Goal: Task Accomplishment & Management: Manage account settings

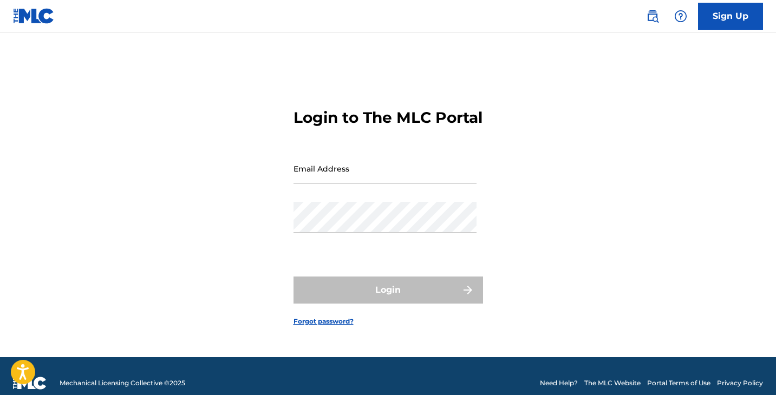
click at [338, 179] on input "Email Address" at bounding box center [384, 168] width 183 height 31
type input "[EMAIL_ADDRESS][DOMAIN_NAME]"
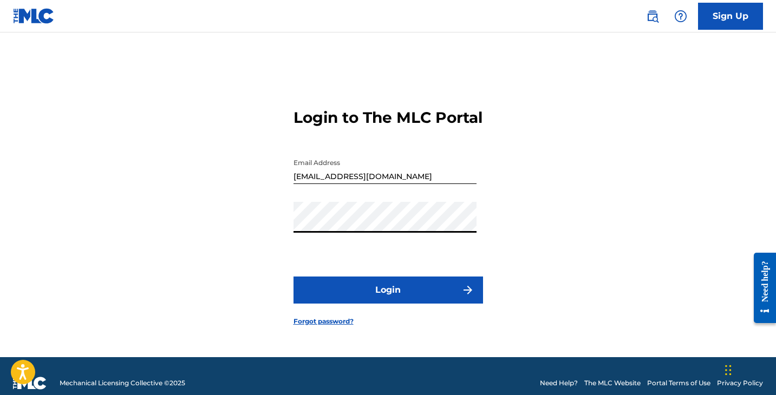
click at [374, 300] on button "Login" at bounding box center [387, 290] width 189 height 27
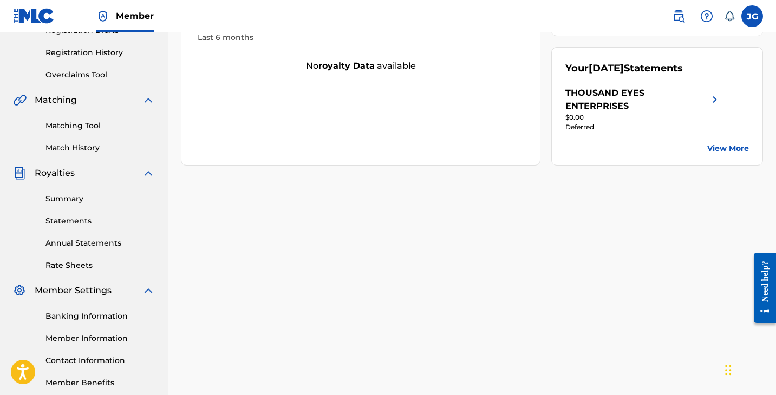
scroll to position [222, 0]
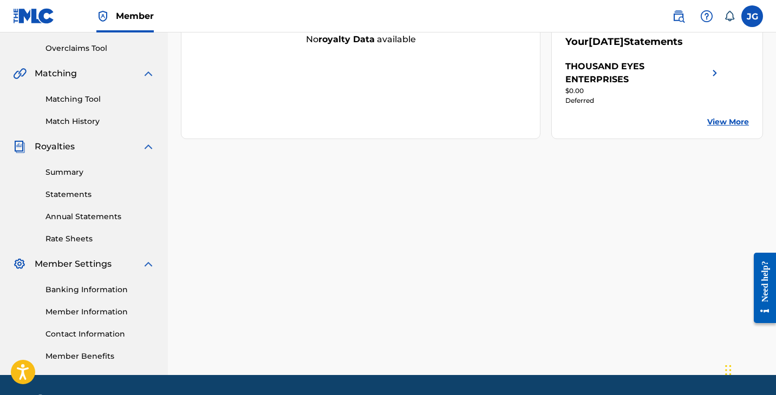
click at [79, 192] on link "Statements" at bounding box center [99, 194] width 109 height 11
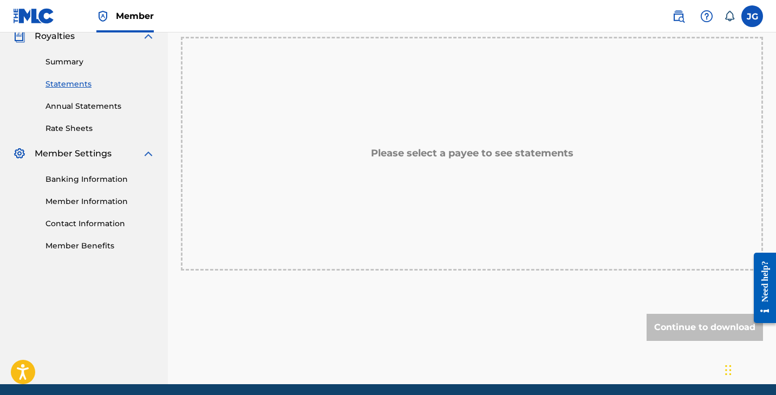
scroll to position [186, 0]
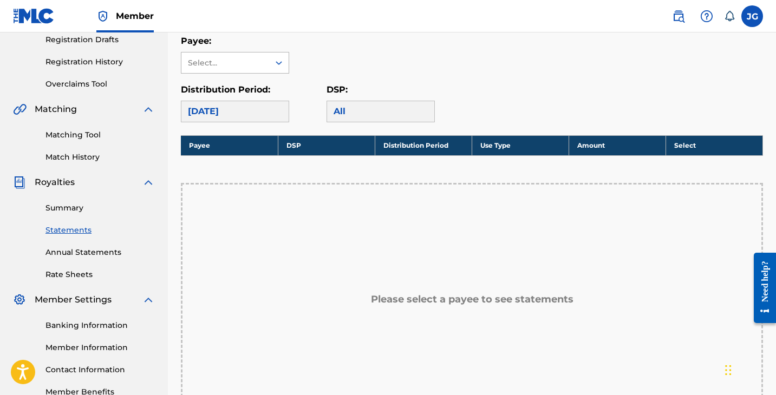
click at [252, 63] on div "Select..." at bounding box center [225, 62] width 74 height 11
click at [241, 88] on div "THOUSAND EYES ENTERPRISES" at bounding box center [234, 94] width 107 height 40
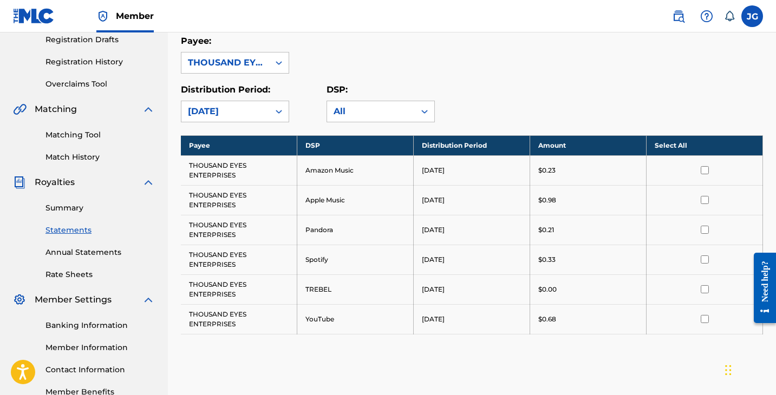
click at [67, 205] on link "Summary" at bounding box center [99, 207] width 109 height 11
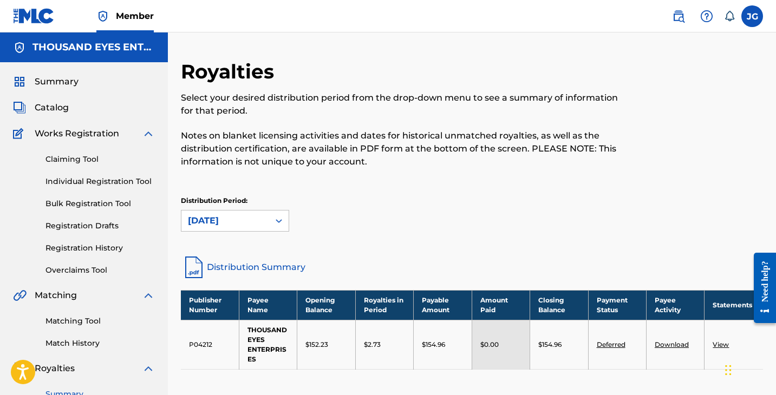
scroll to position [135, 0]
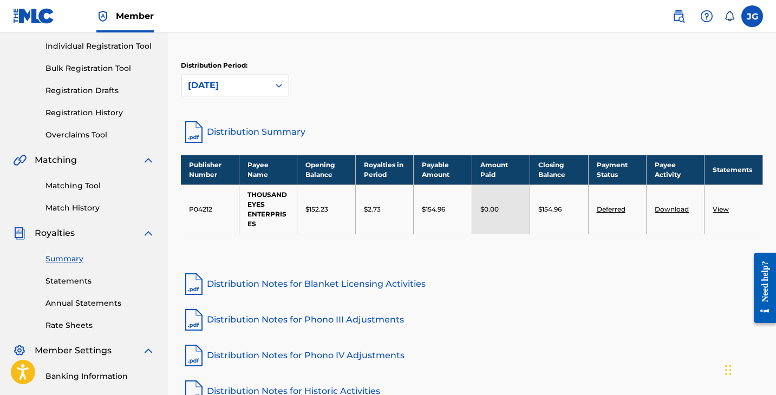
click at [617, 208] on link "Deferred" at bounding box center [611, 209] width 29 height 8
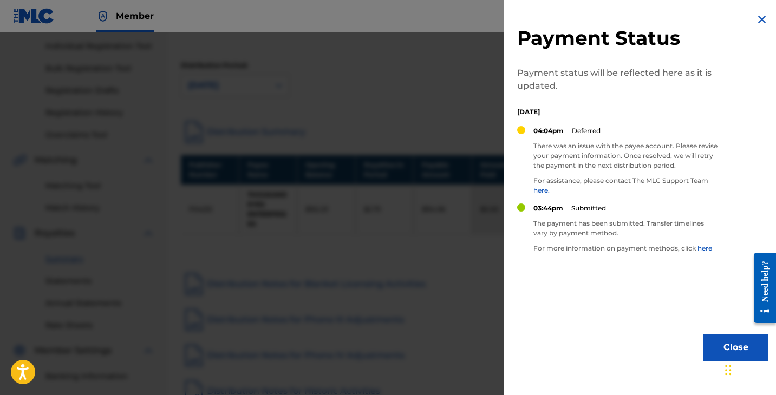
click at [545, 189] on link "here." at bounding box center [541, 190] width 16 height 8
click at [396, 105] on div at bounding box center [388, 229] width 776 height 395
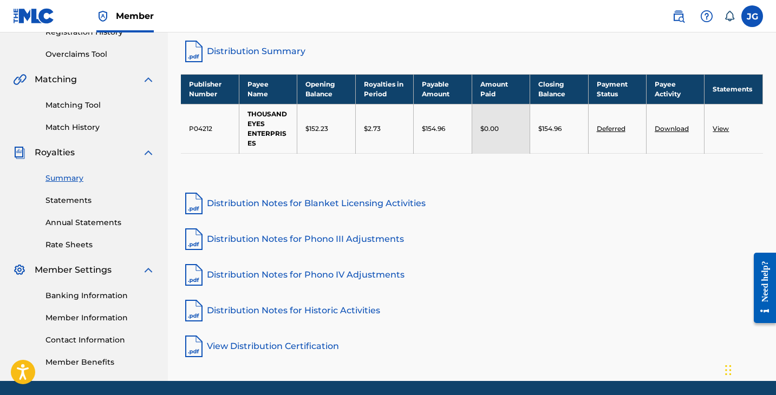
scroll to position [0, 0]
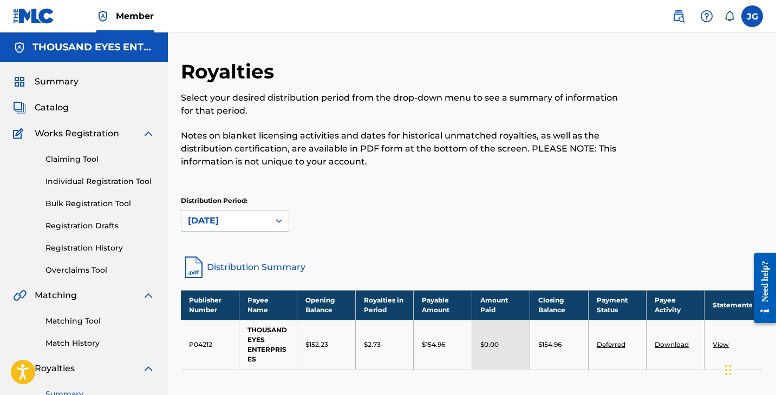
click at [75, 81] on span "Summary" at bounding box center [57, 81] width 44 height 13
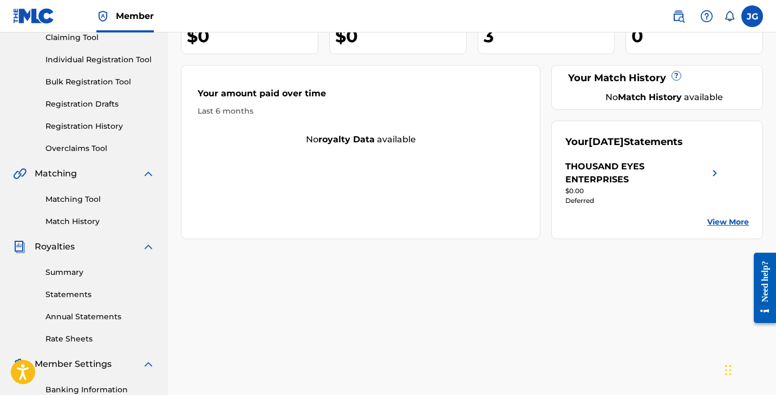
scroll to position [254, 0]
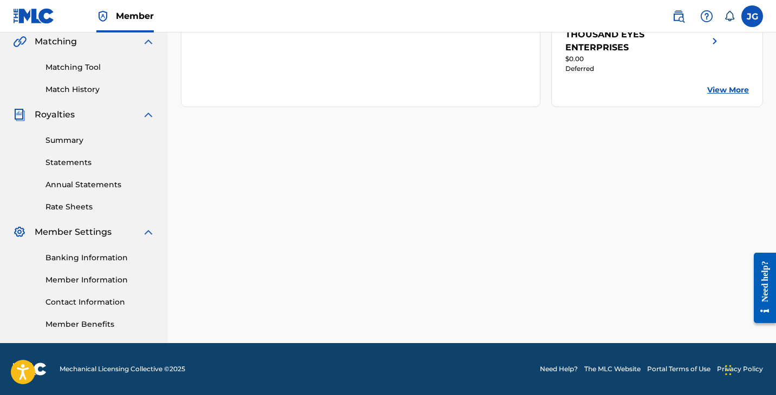
click at [77, 281] on link "Member Information" at bounding box center [99, 279] width 109 height 11
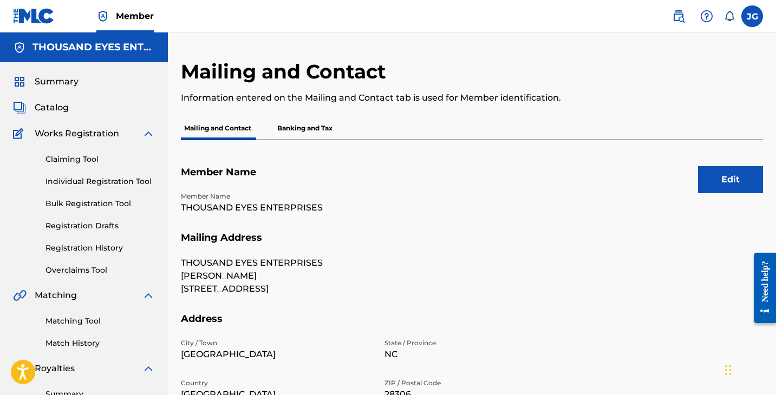
scroll to position [154, 0]
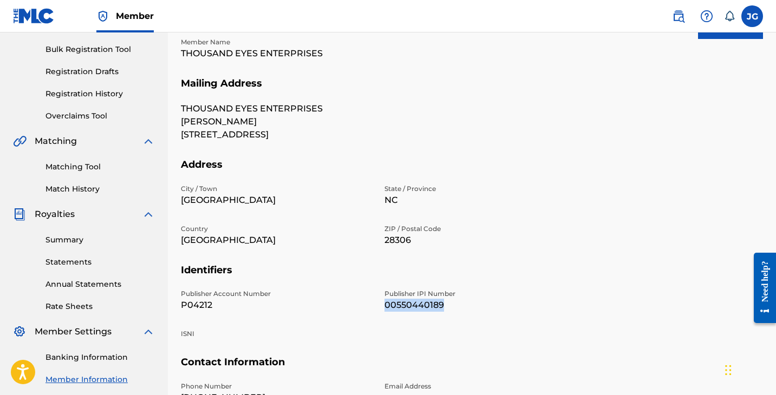
drag, startPoint x: 383, startPoint y: 303, endPoint x: 451, endPoint y: 302, distance: 68.2
click at [451, 302] on div "Publisher Account Number P04212 Publisher IPI Number 00550440189 ISNI" at bounding box center [378, 322] width 394 height 67
copy p "00550440189"
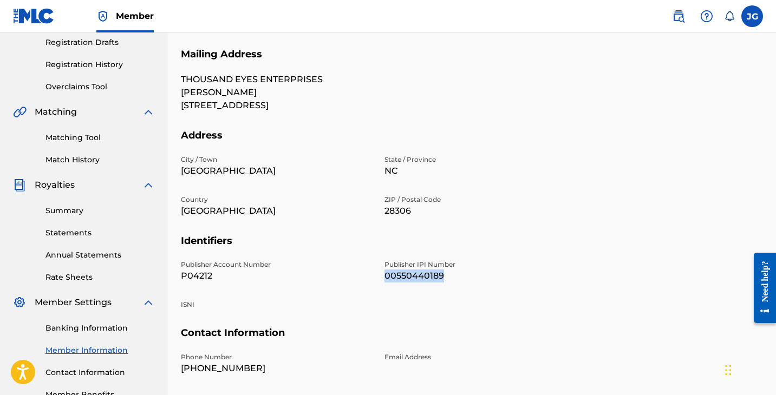
scroll to position [257, 0]
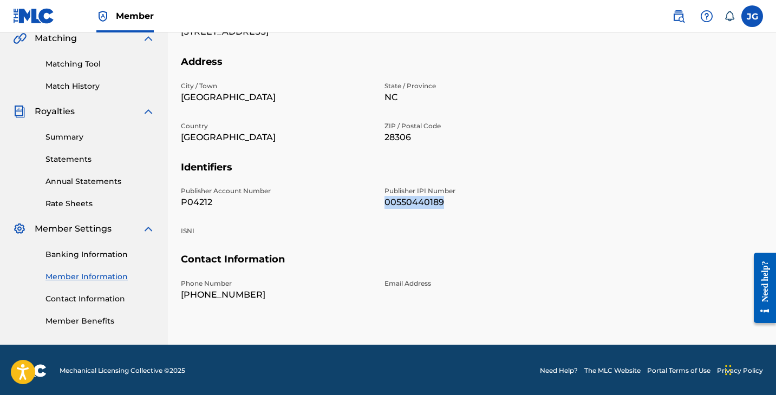
click at [97, 253] on link "Banking Information" at bounding box center [99, 254] width 109 height 11
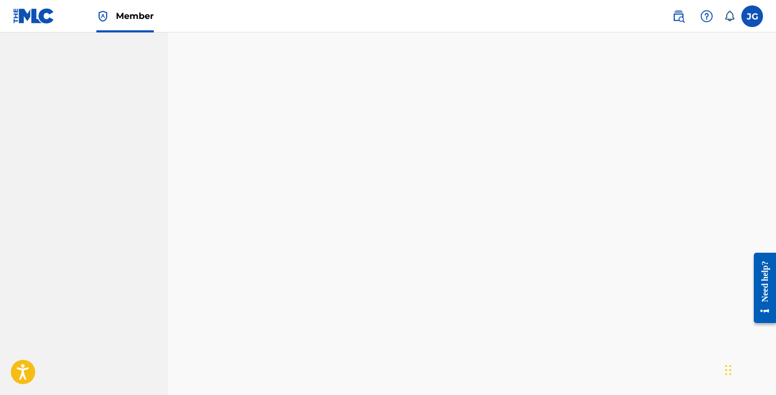
scroll to position [651, 0]
click at [158, 194] on nav "THOUSAND EYES ENTERPRISES Summary Catalog Works Registration Claiming Tool Indi…" at bounding box center [84, 60] width 168 height 1356
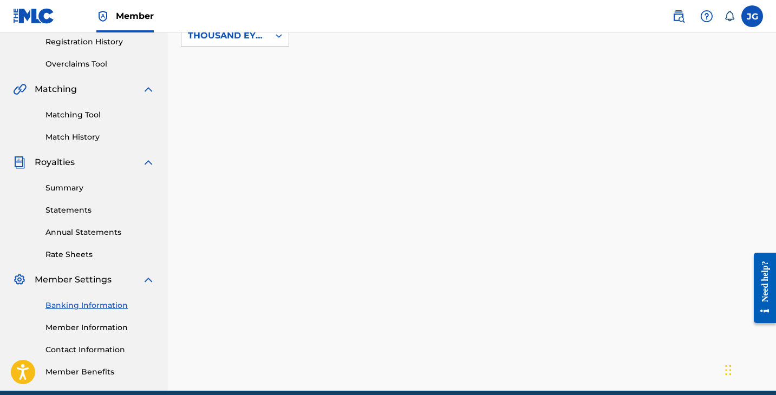
scroll to position [254, 0]
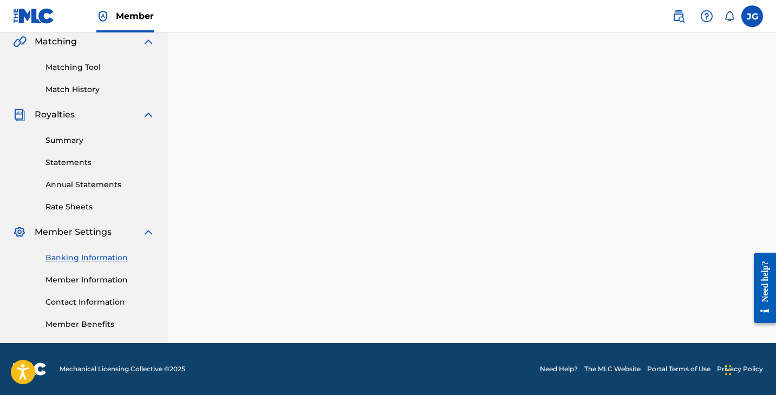
click at [95, 264] on div "Banking Information Member Information Contact Information Member Benefits" at bounding box center [84, 284] width 142 height 91
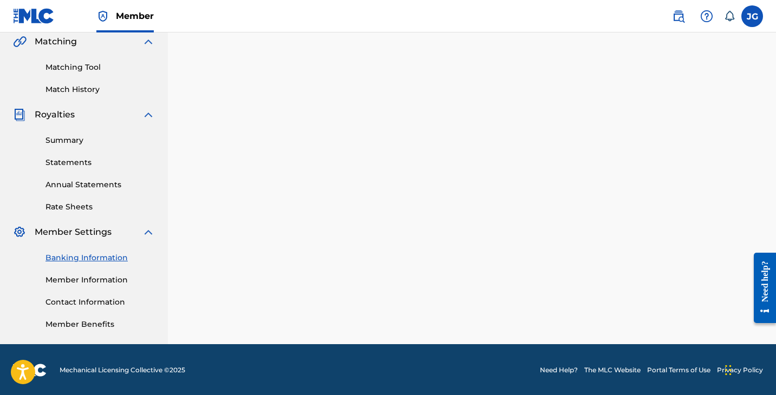
scroll to position [255, 0]
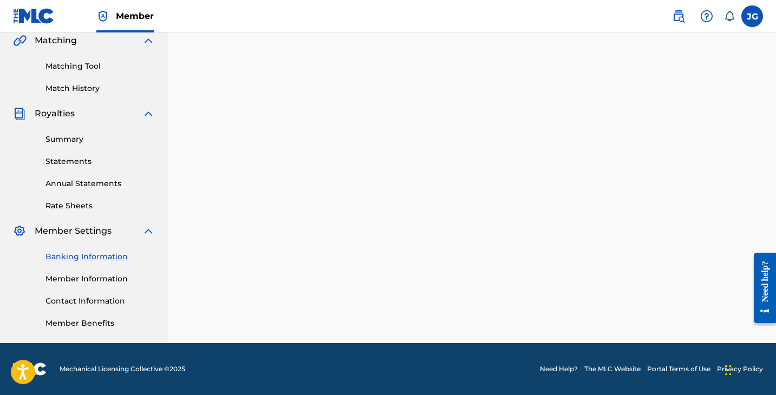
click at [63, 135] on link "Summary" at bounding box center [99, 139] width 109 height 11
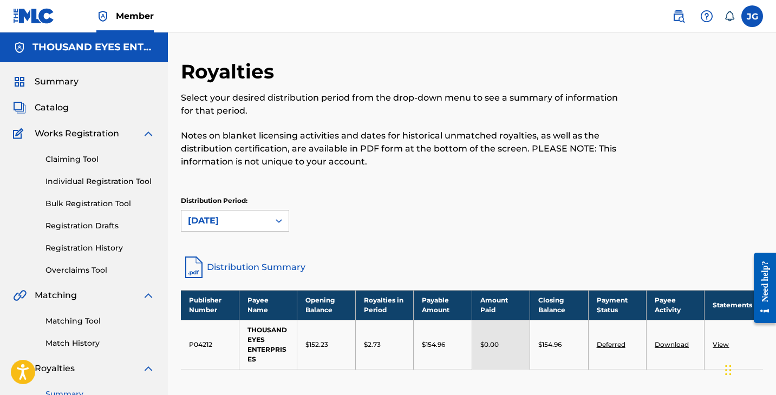
scroll to position [163, 0]
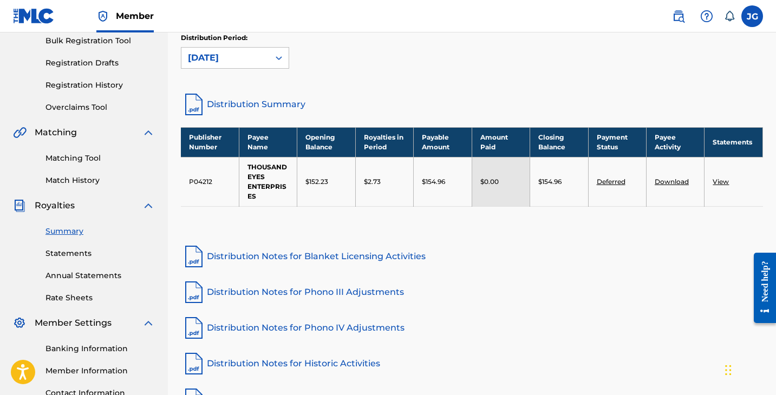
click at [88, 349] on link "Banking Information" at bounding box center [99, 348] width 109 height 11
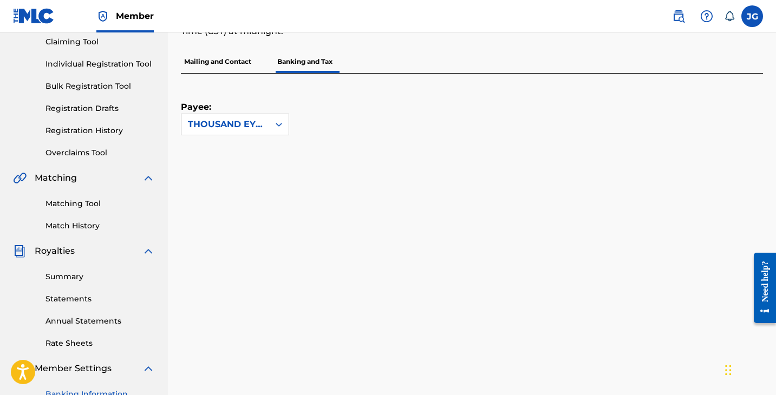
scroll to position [250, 0]
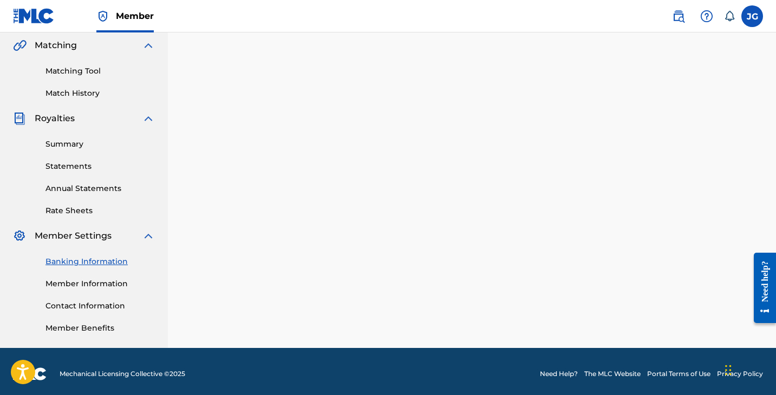
click at [101, 280] on link "Member Information" at bounding box center [99, 283] width 109 height 11
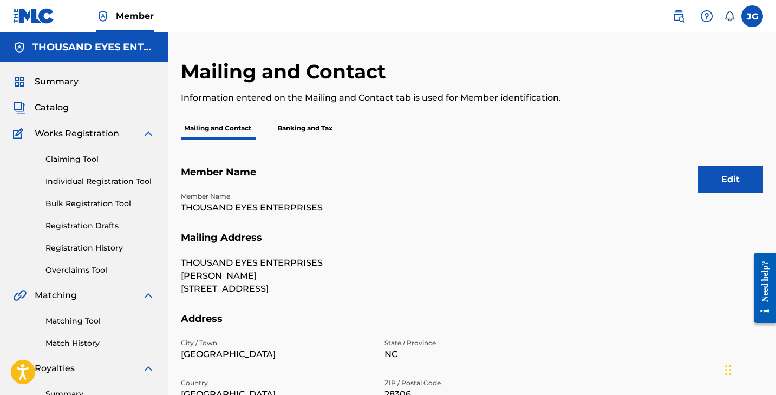
click at [73, 324] on link "Matching Tool" at bounding box center [99, 321] width 109 height 11
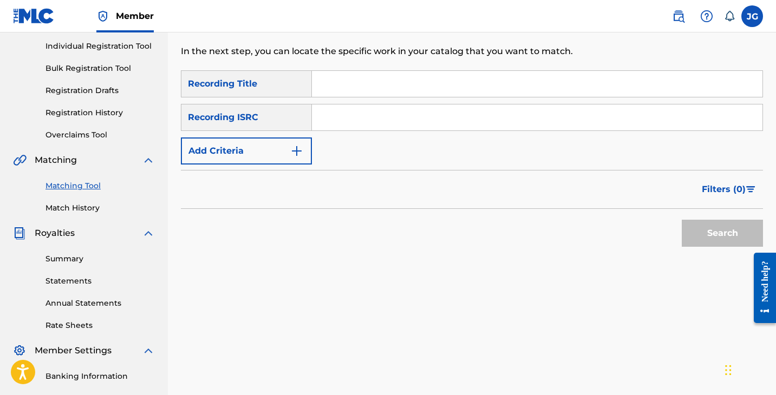
scroll to position [137, 0]
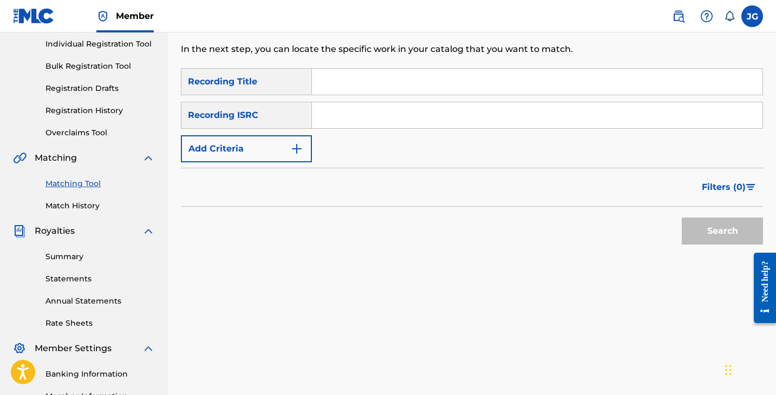
click at [70, 273] on div "Summary Statements Annual Statements Rate Sheets" at bounding box center [84, 283] width 142 height 91
click at [70, 277] on link "Statements" at bounding box center [99, 278] width 109 height 11
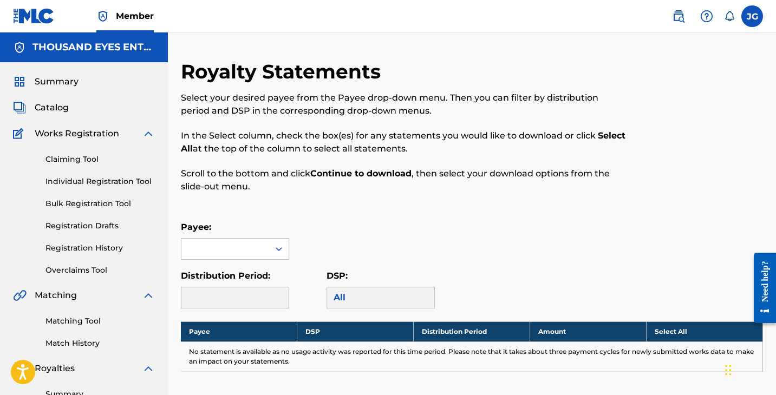
scroll to position [166, 0]
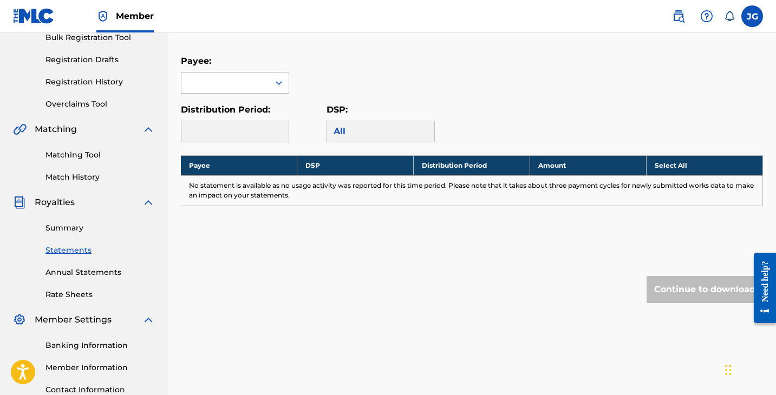
click at [90, 345] on link "Banking Information" at bounding box center [99, 345] width 109 height 11
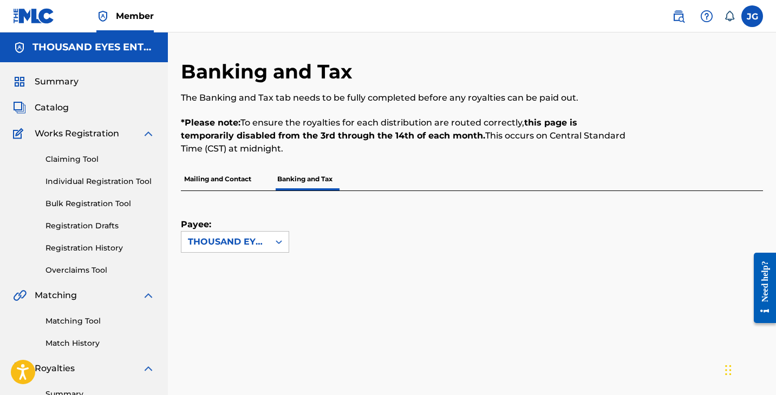
scroll to position [254, 0]
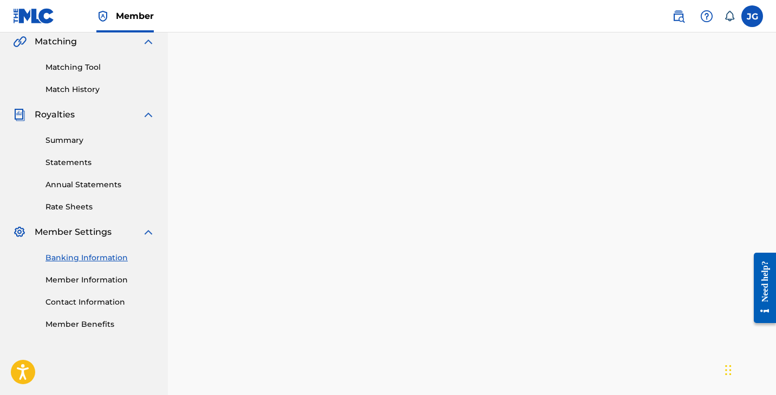
click at [71, 160] on link "Statements" at bounding box center [99, 162] width 109 height 11
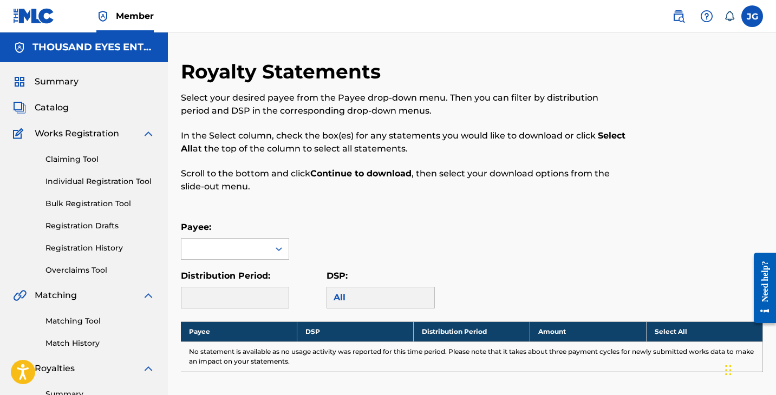
scroll to position [17, 0]
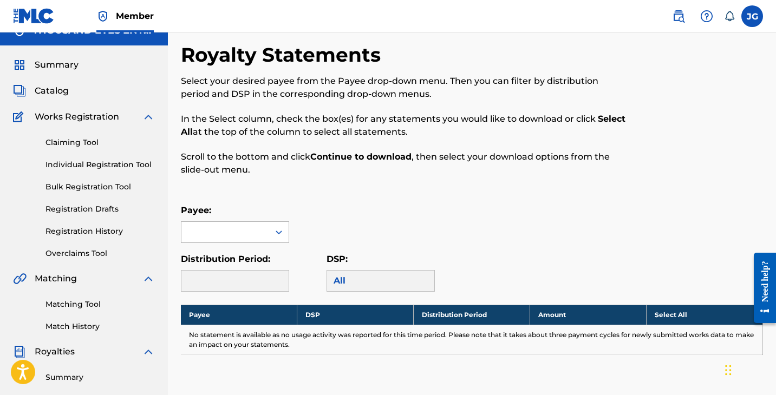
click at [212, 229] on div at bounding box center [225, 232] width 88 height 21
click at [216, 259] on div "THOUSAND EYES ENTERPRISES" at bounding box center [234, 263] width 107 height 40
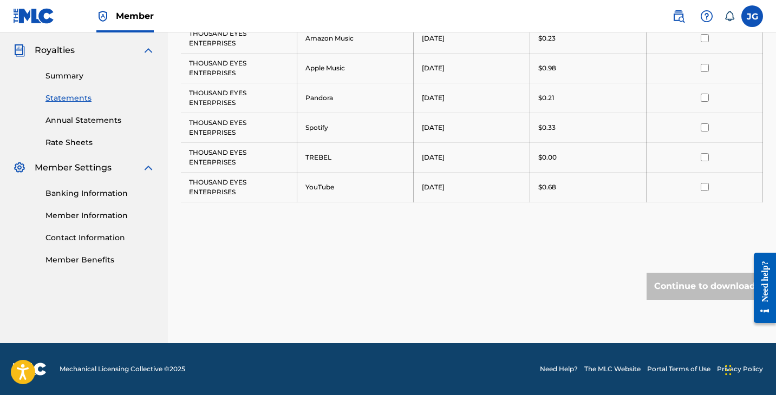
scroll to position [292, 0]
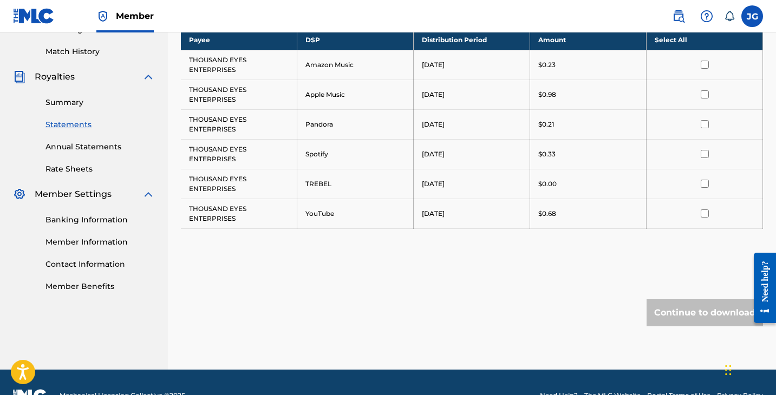
click at [71, 107] on link "Summary" at bounding box center [99, 102] width 109 height 11
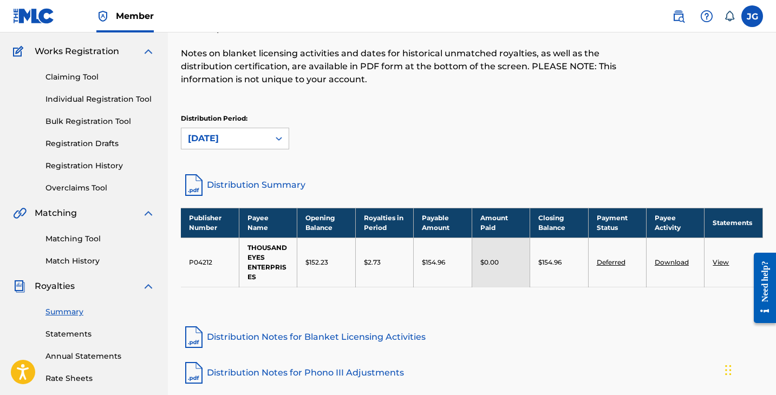
scroll to position [165, 0]
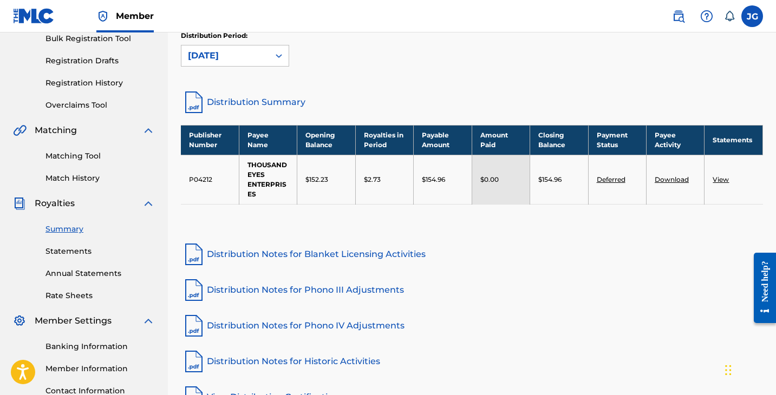
click at [615, 178] on link "Deferred" at bounding box center [611, 179] width 29 height 8
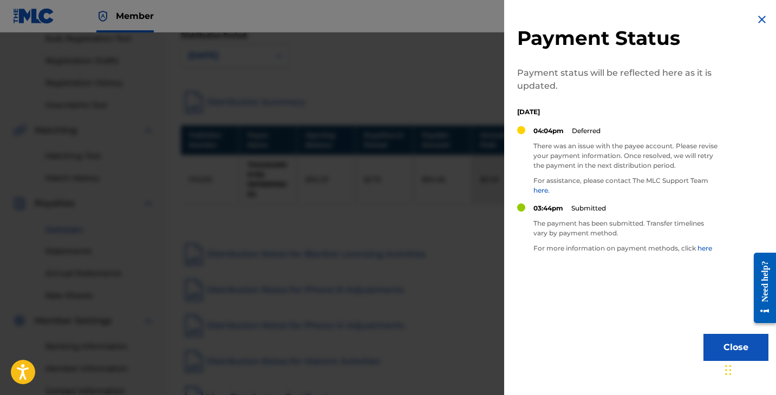
click at [756, 22] on img at bounding box center [761, 19] width 13 height 13
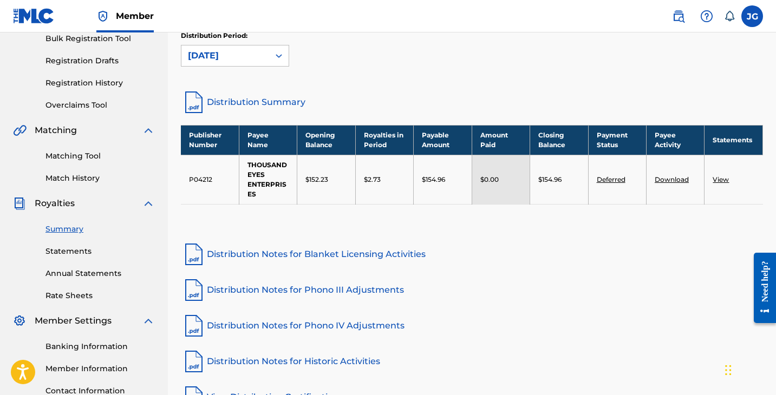
scroll to position [133, 0]
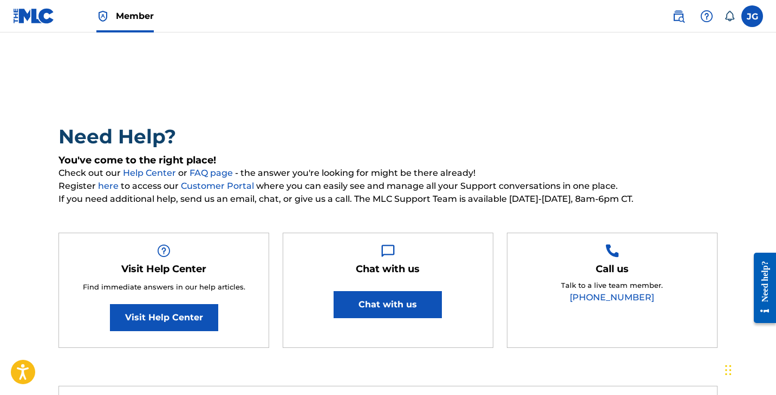
scroll to position [19, 0]
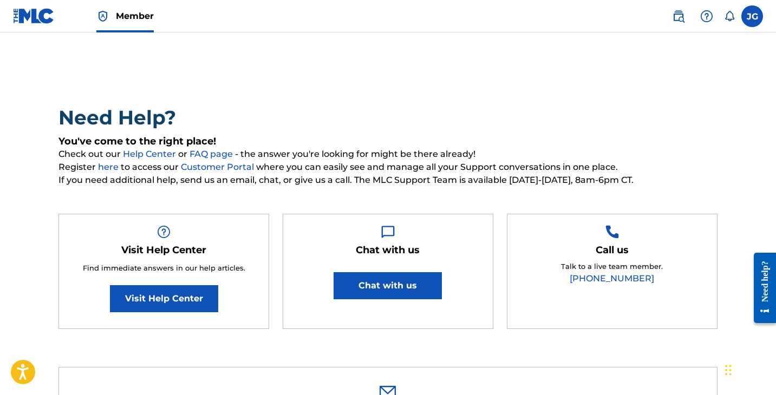
click at [406, 293] on button "Chat with us" at bounding box center [387, 285] width 108 height 27
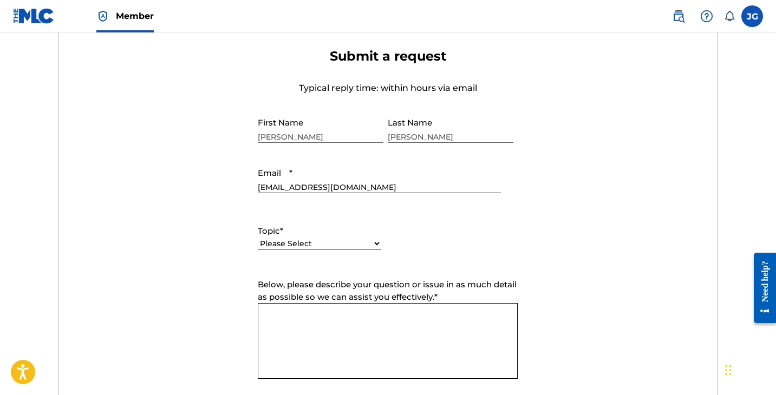
scroll to position [336, 0]
